Goal: Browse casually: Explore the website without a specific task or goal

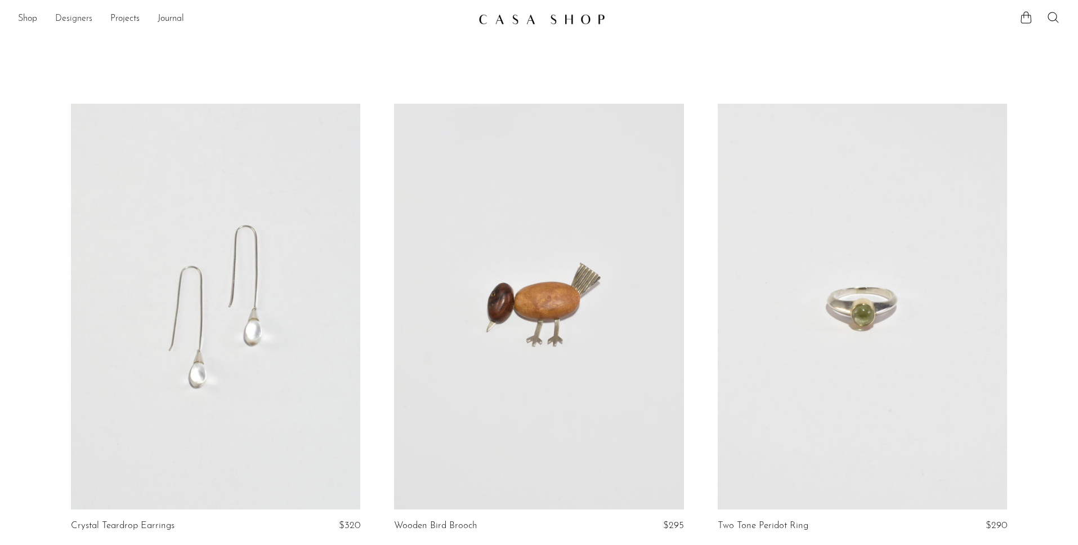
click at [79, 16] on link "Designers" at bounding box center [73, 19] width 37 height 15
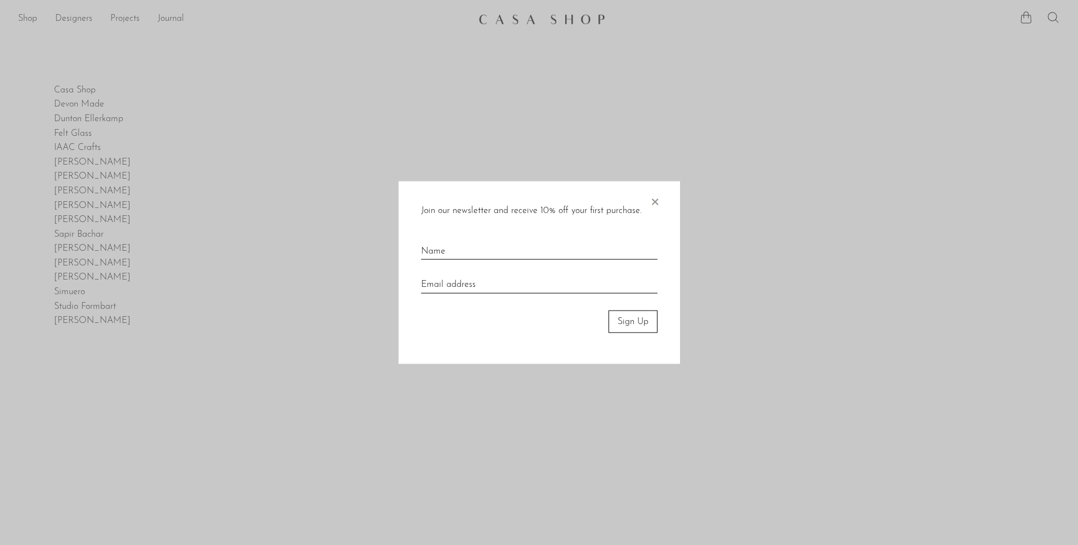
click at [657, 198] on span "×" at bounding box center [654, 199] width 11 height 36
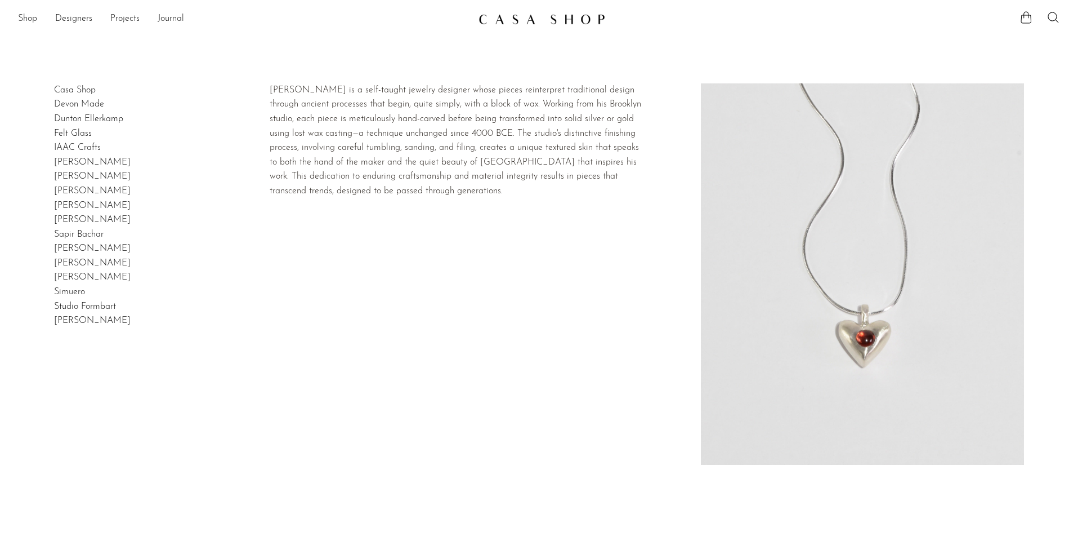
click at [95, 117] on link "Dunton Ellerkamp" at bounding box center [88, 118] width 69 height 9
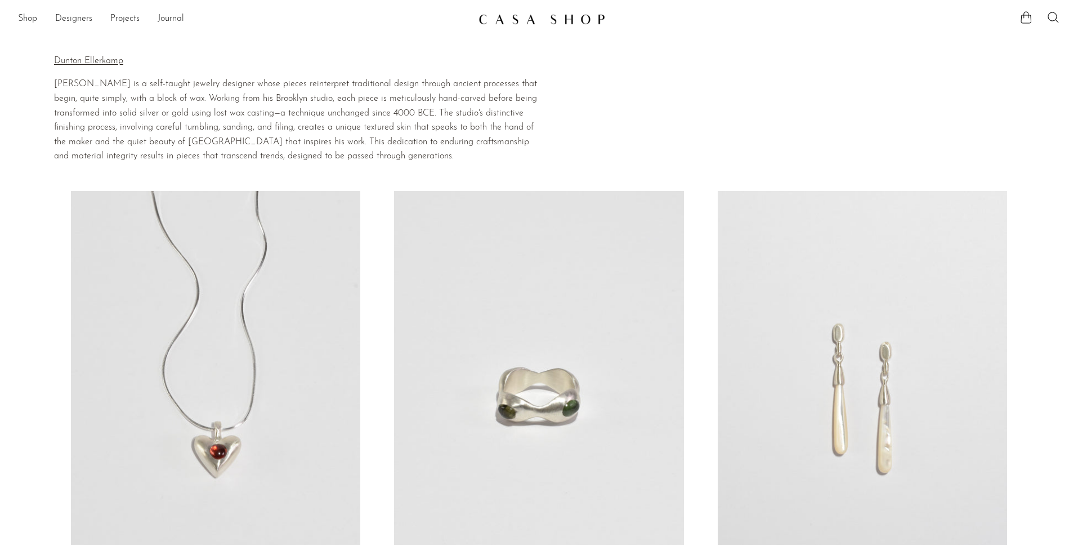
click at [72, 15] on link "Designers" at bounding box center [73, 19] width 37 height 15
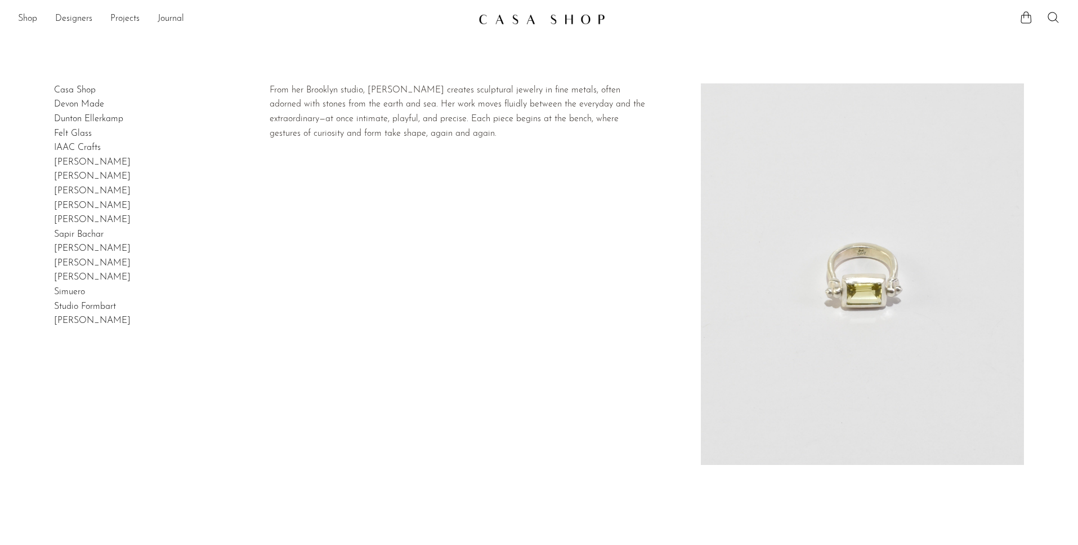
click at [84, 202] on link "[PERSON_NAME]" at bounding box center [92, 205] width 77 height 9
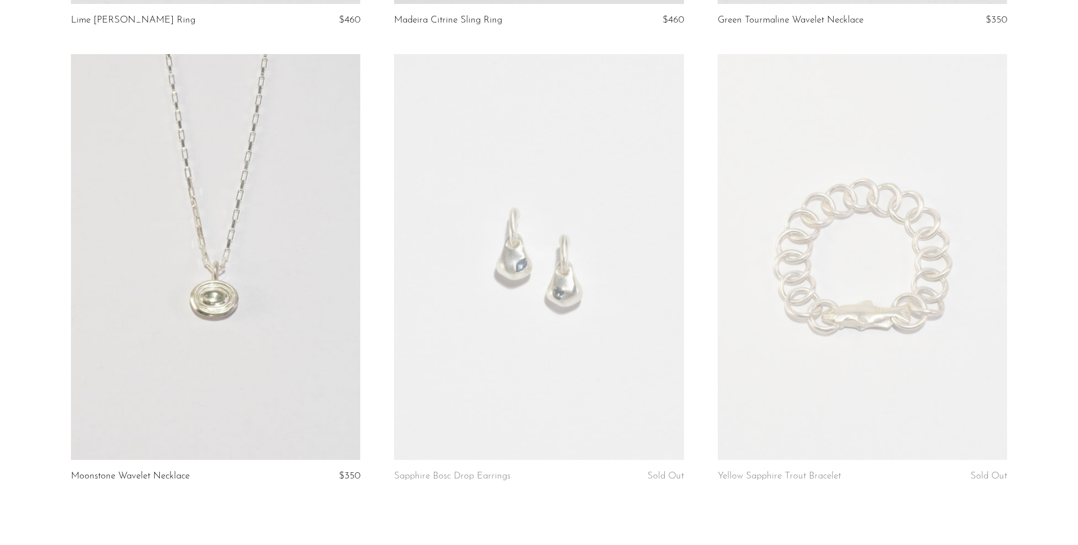
scroll to position [637, 0]
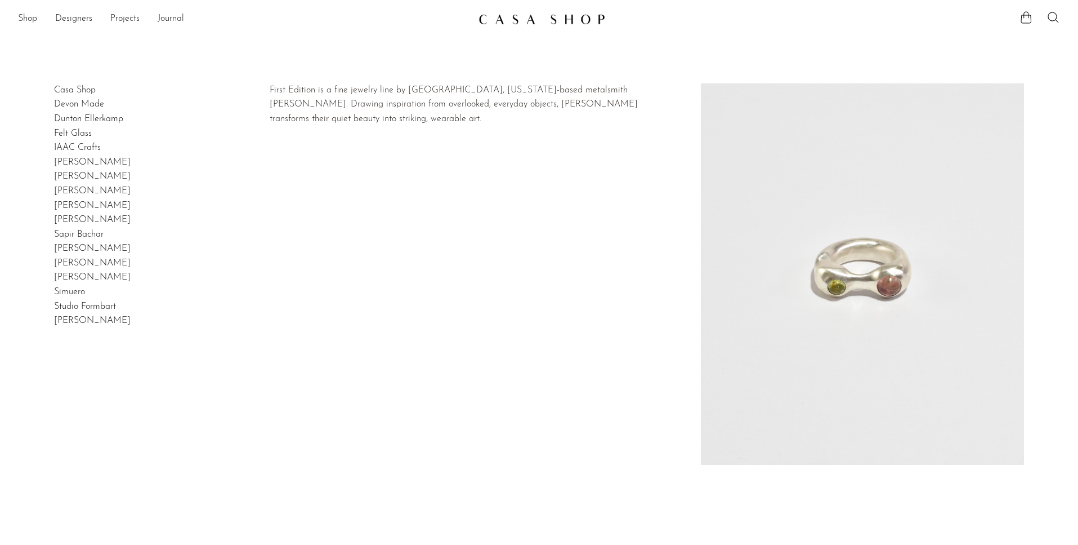
click at [78, 276] on link "[PERSON_NAME]" at bounding box center [92, 277] width 77 height 9
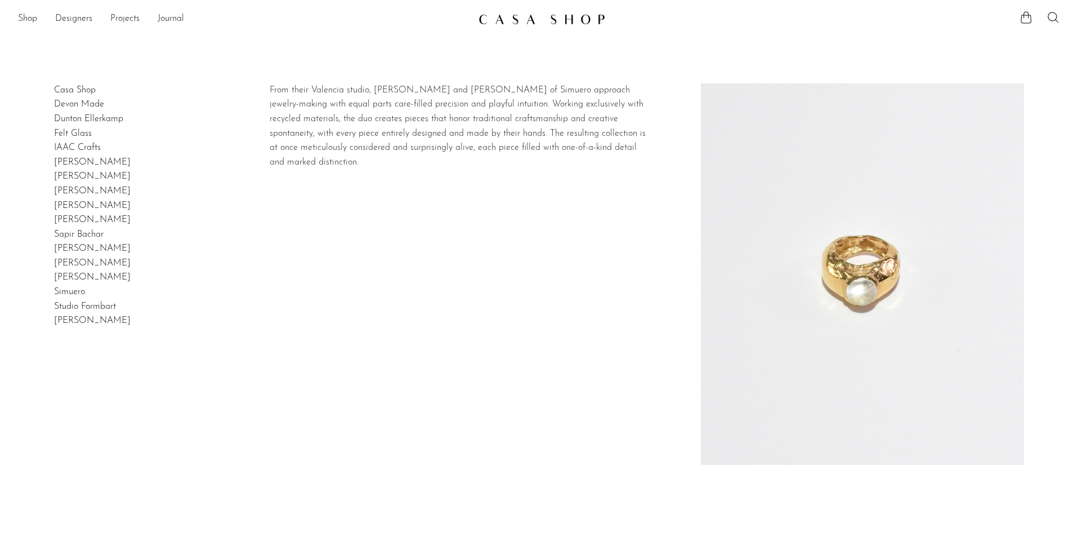
click at [69, 291] on link "Simuero" at bounding box center [69, 291] width 31 height 9
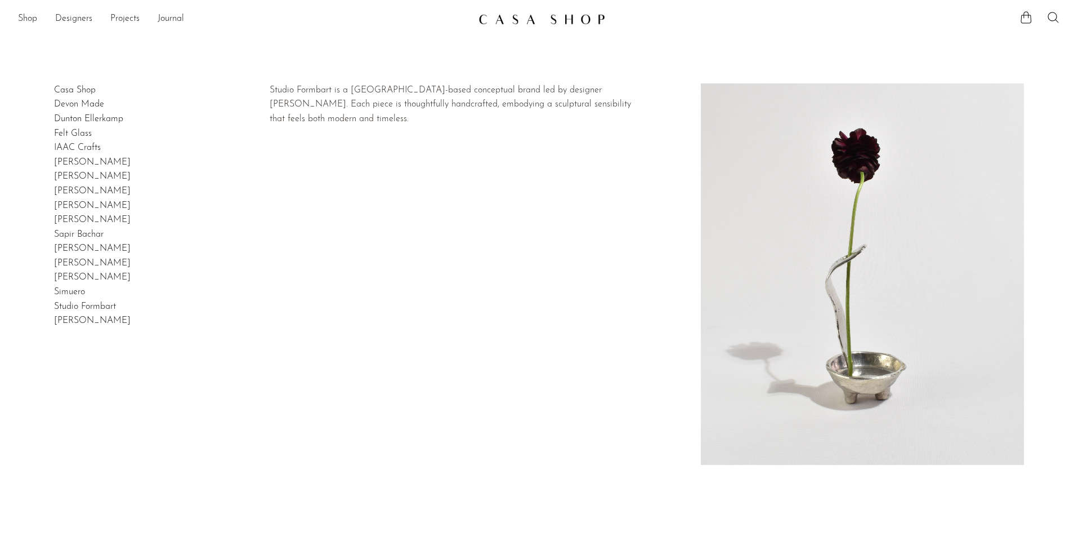
click at [92, 306] on link "Studio Formbart" at bounding box center [85, 306] width 62 height 9
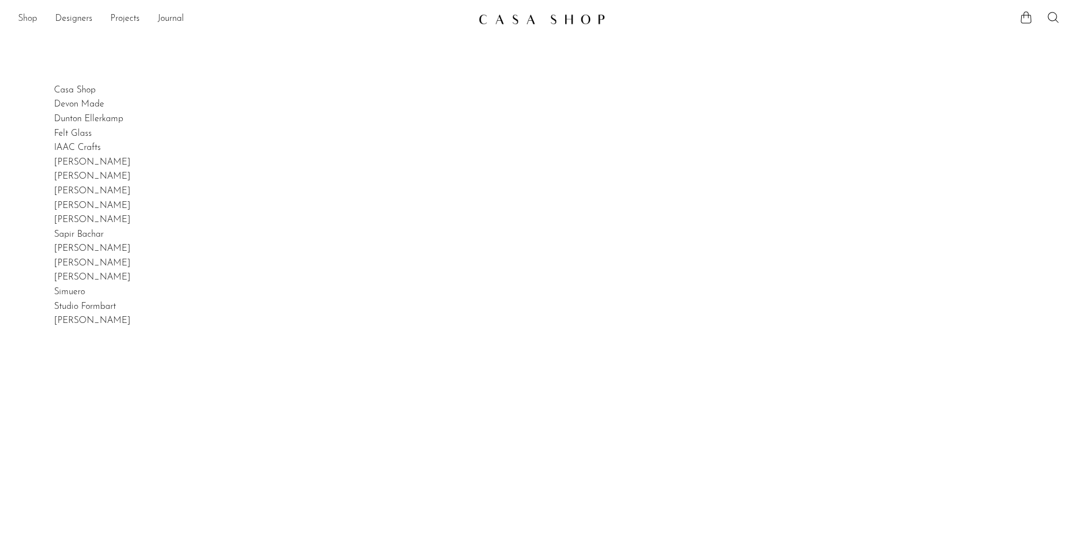
click at [20, 18] on link "Shop" at bounding box center [27, 19] width 19 height 15
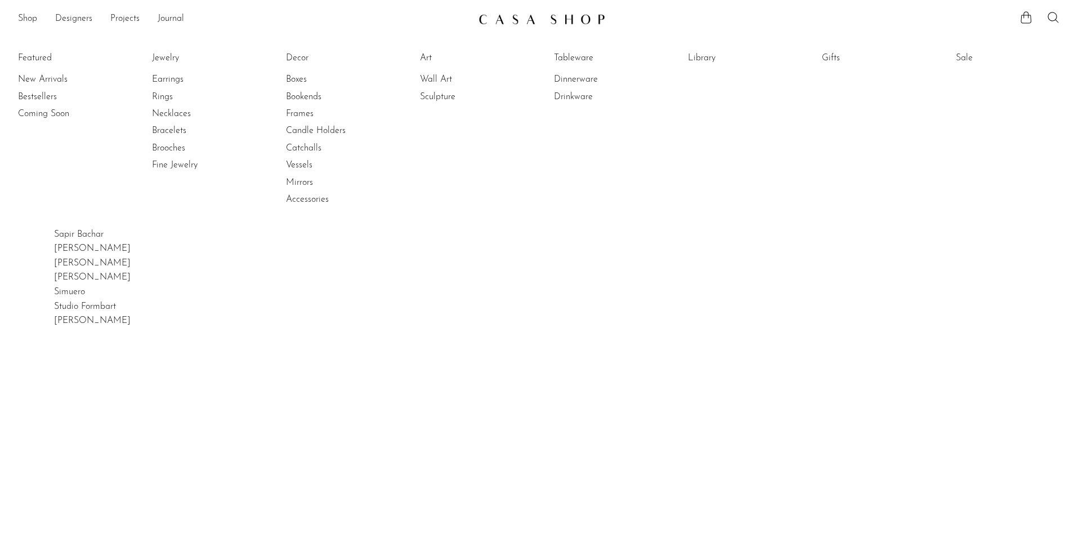
click at [38, 383] on div "Casa Shop Devon Made Dunton Ellerkamp Felt Glass IAAC Crafts Izabel Lam Jude Je…" at bounding box center [539, 355] width 1078 height 545
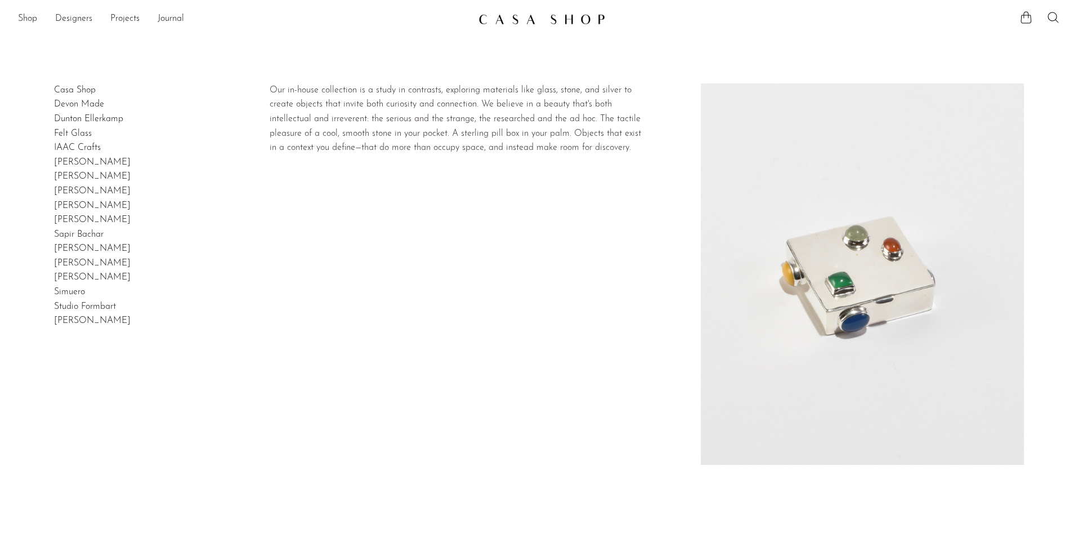
click at [86, 88] on link "Casa Shop" at bounding box center [75, 90] width 42 height 9
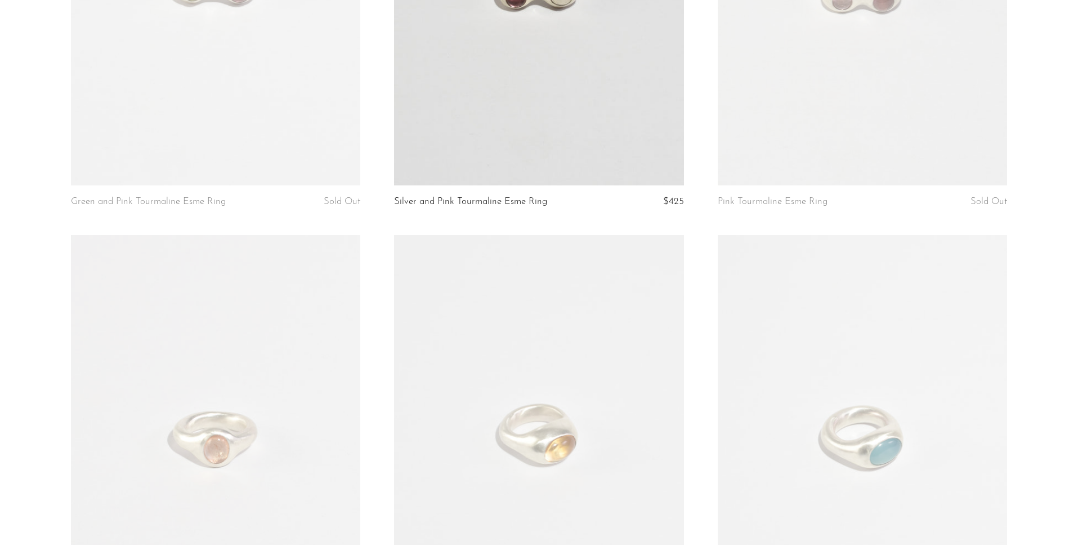
scroll to position [673, 0]
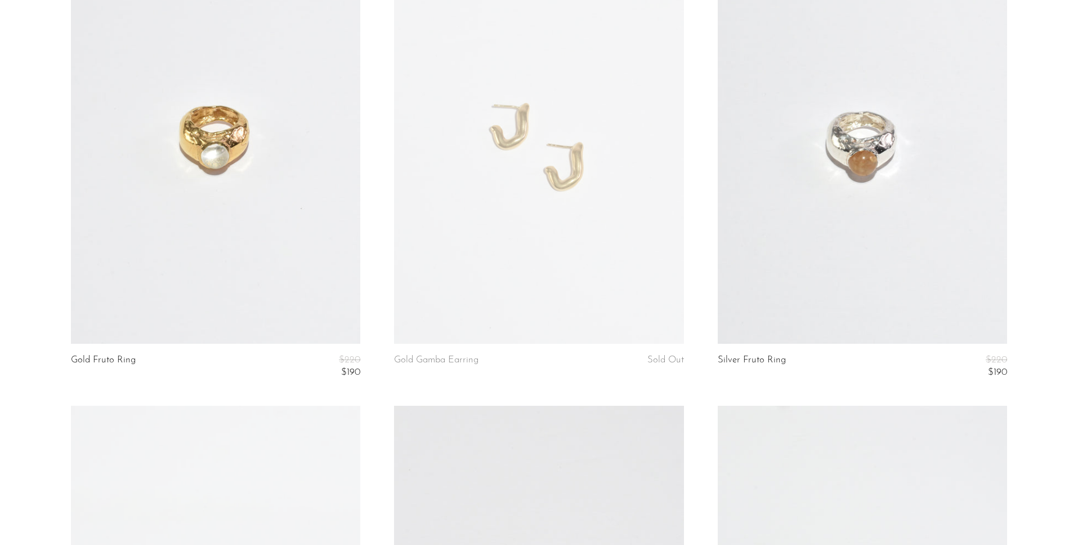
scroll to position [270, 0]
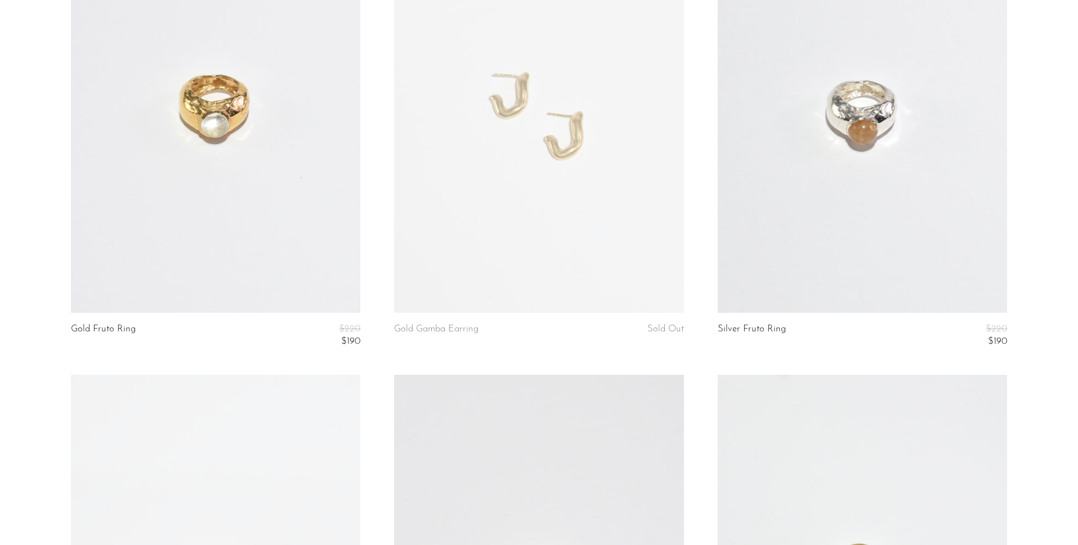
click at [867, 110] on link at bounding box center [862, 109] width 289 height 405
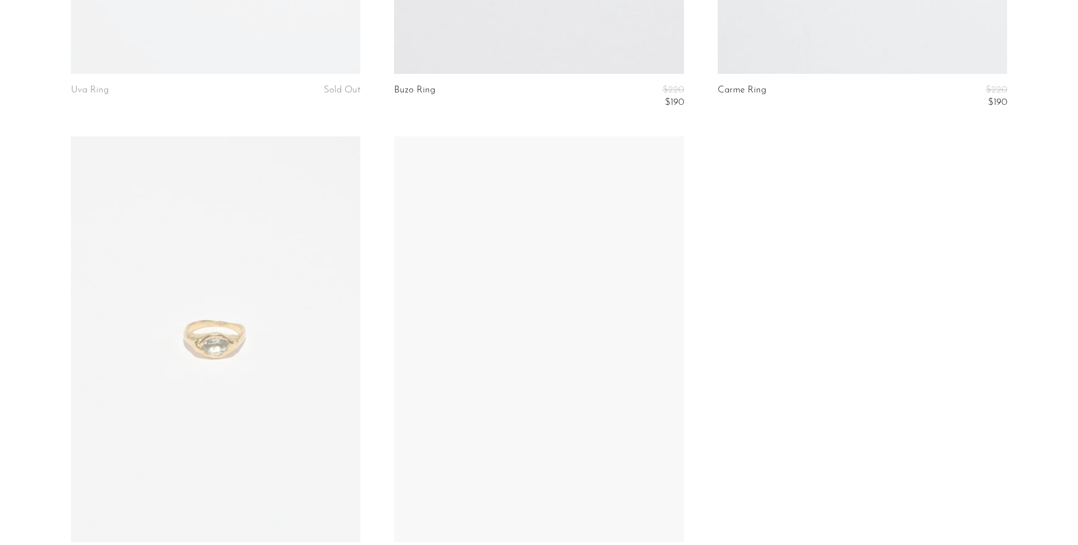
scroll to position [1004, 0]
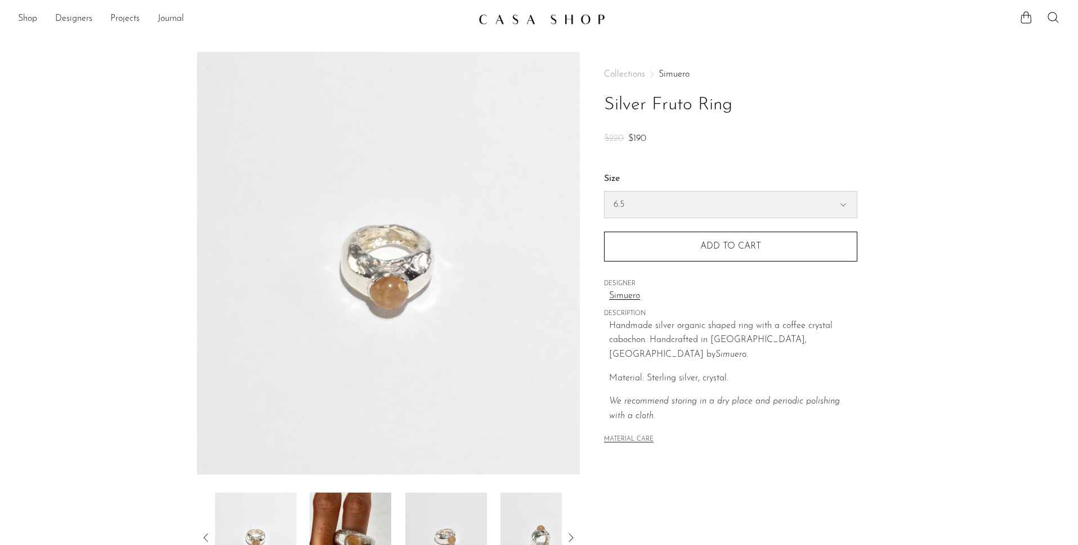
click at [670, 204] on select "5.5 6.5 7" at bounding box center [731, 204] width 252 height 26
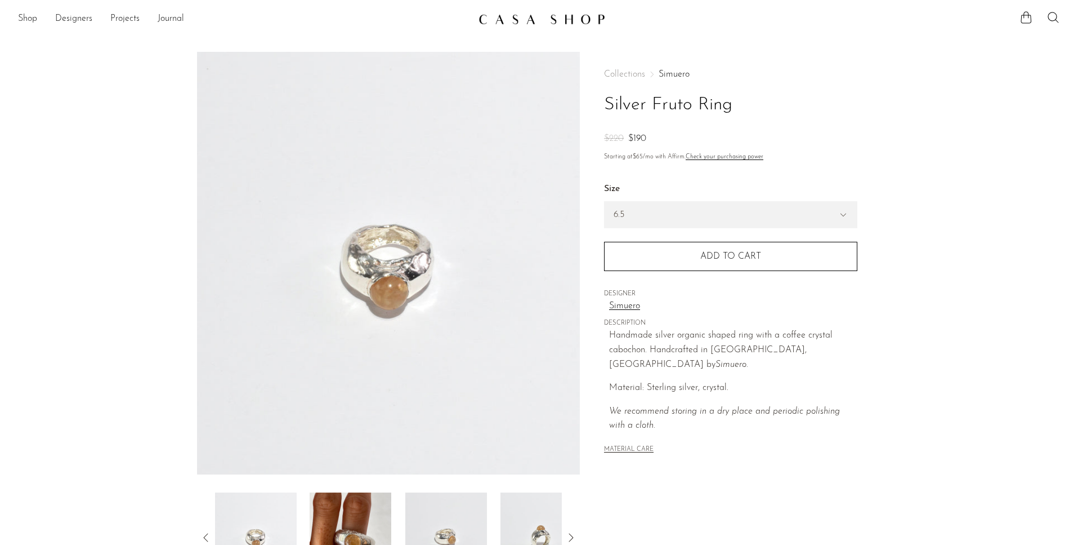
scroll to position [189, 0]
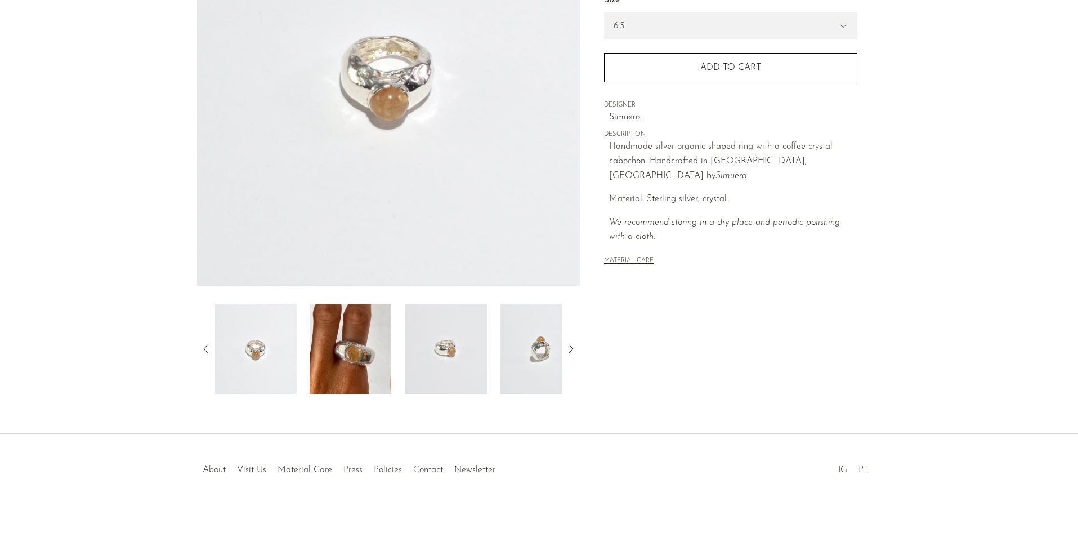
click at [343, 356] on img at bounding box center [351, 349] width 82 height 90
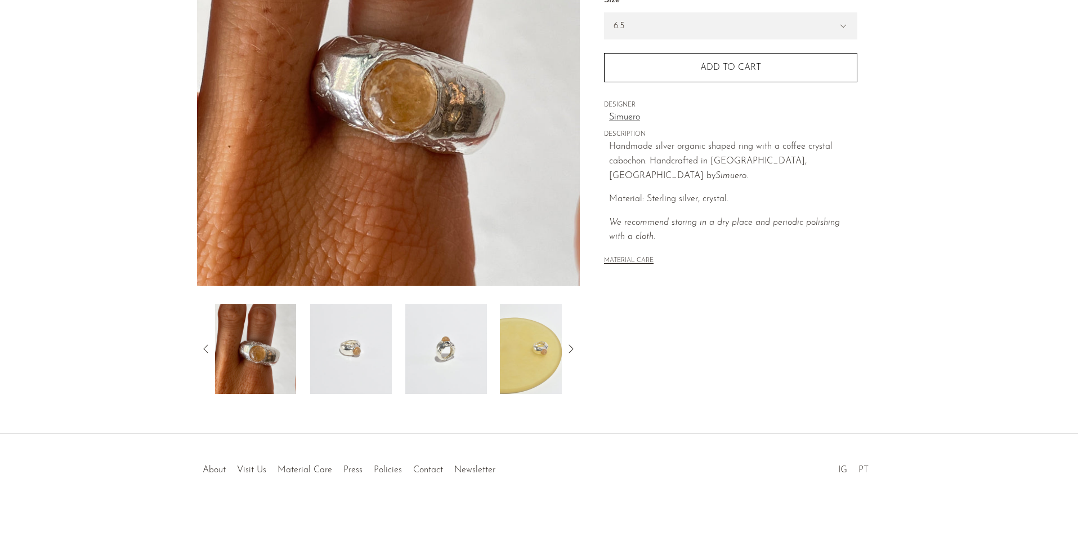
click at [359, 356] on img at bounding box center [351, 349] width 82 height 90
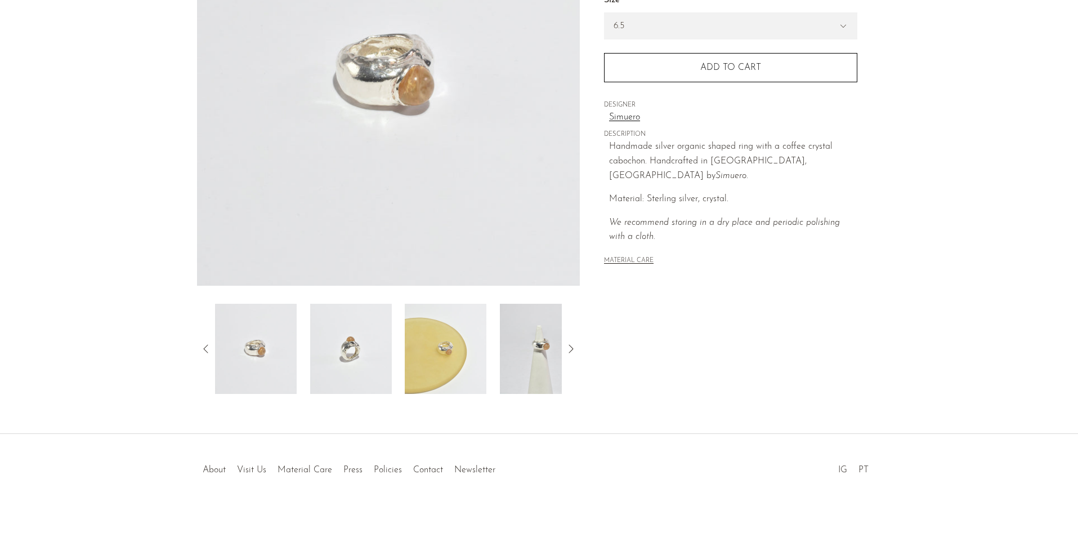
click at [347, 367] on img at bounding box center [351, 349] width 82 height 90
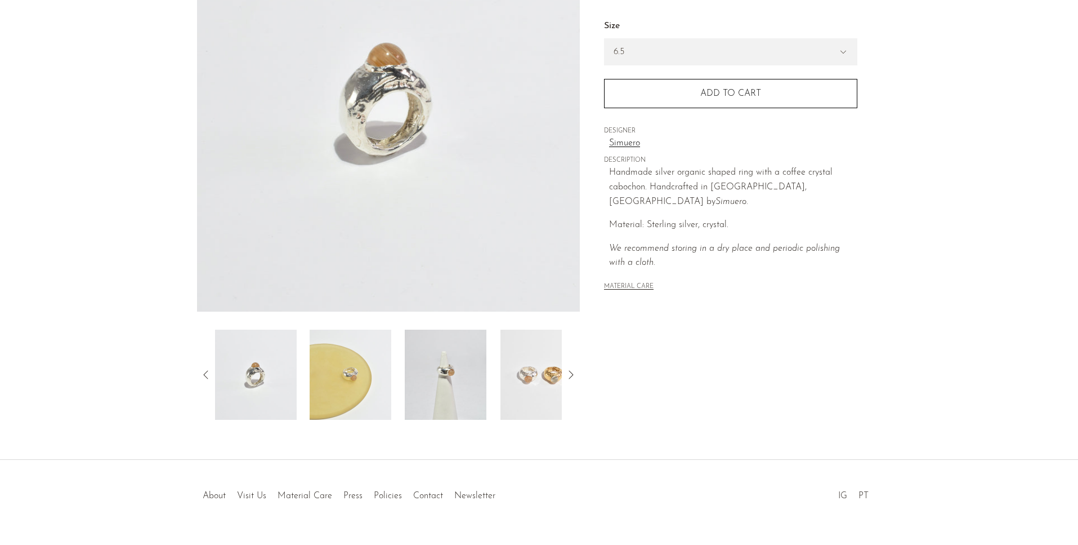
scroll to position [0, 0]
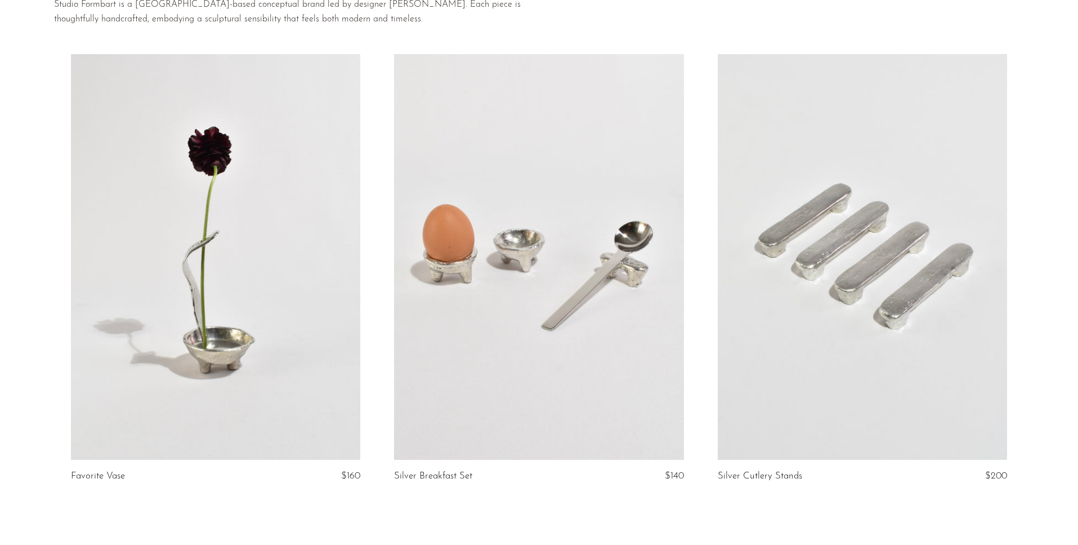
scroll to position [157, 0]
